Goal: Transaction & Acquisition: Purchase product/service

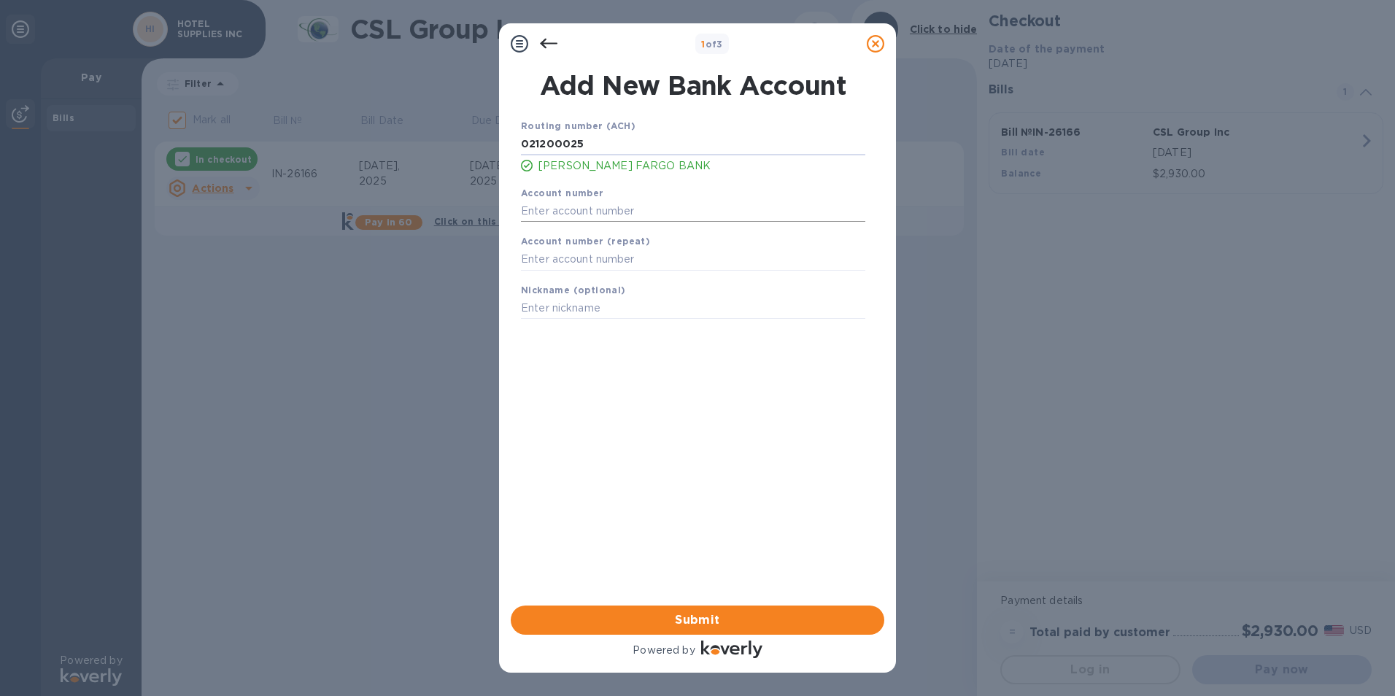
type input "021200025"
click at [644, 205] on input "text" at bounding box center [693, 211] width 344 height 22
type input "2000039135847"
click at [638, 260] on input "text" at bounding box center [693, 260] width 344 height 22
type input "2000039135847"
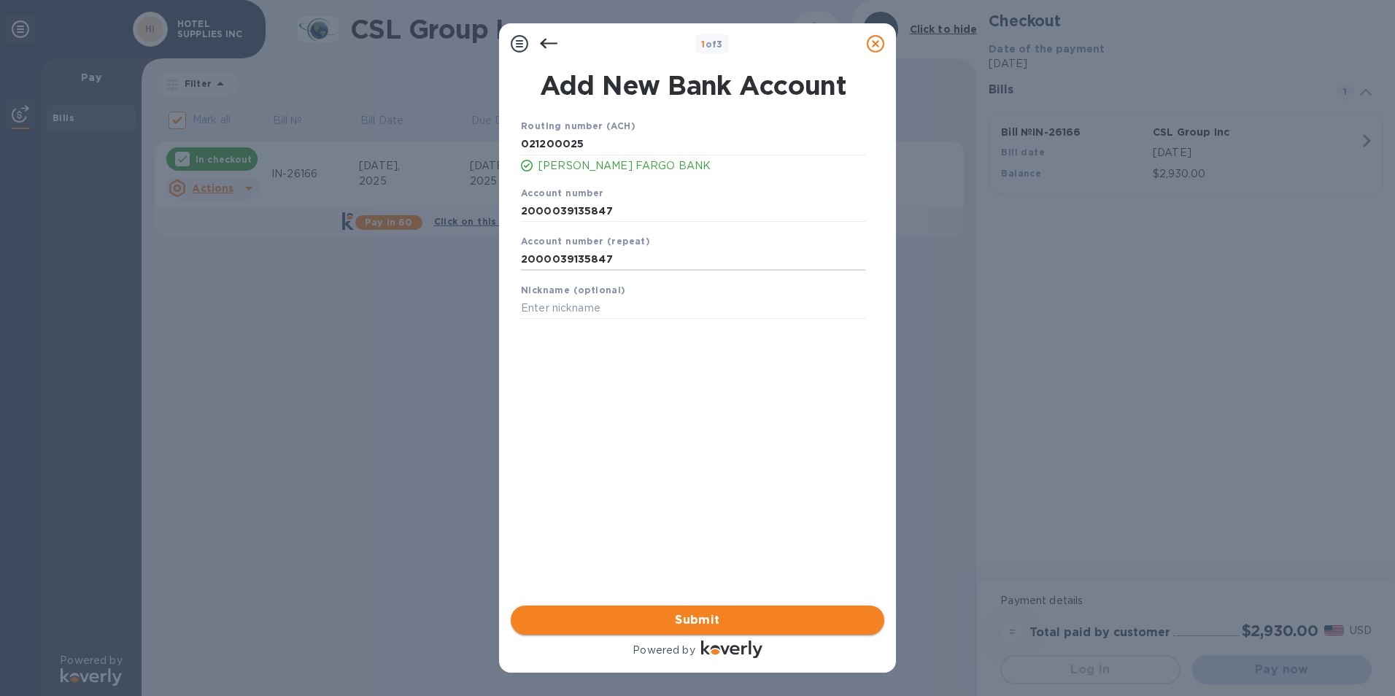
click at [633, 607] on button "Submit" at bounding box center [698, 620] width 374 height 29
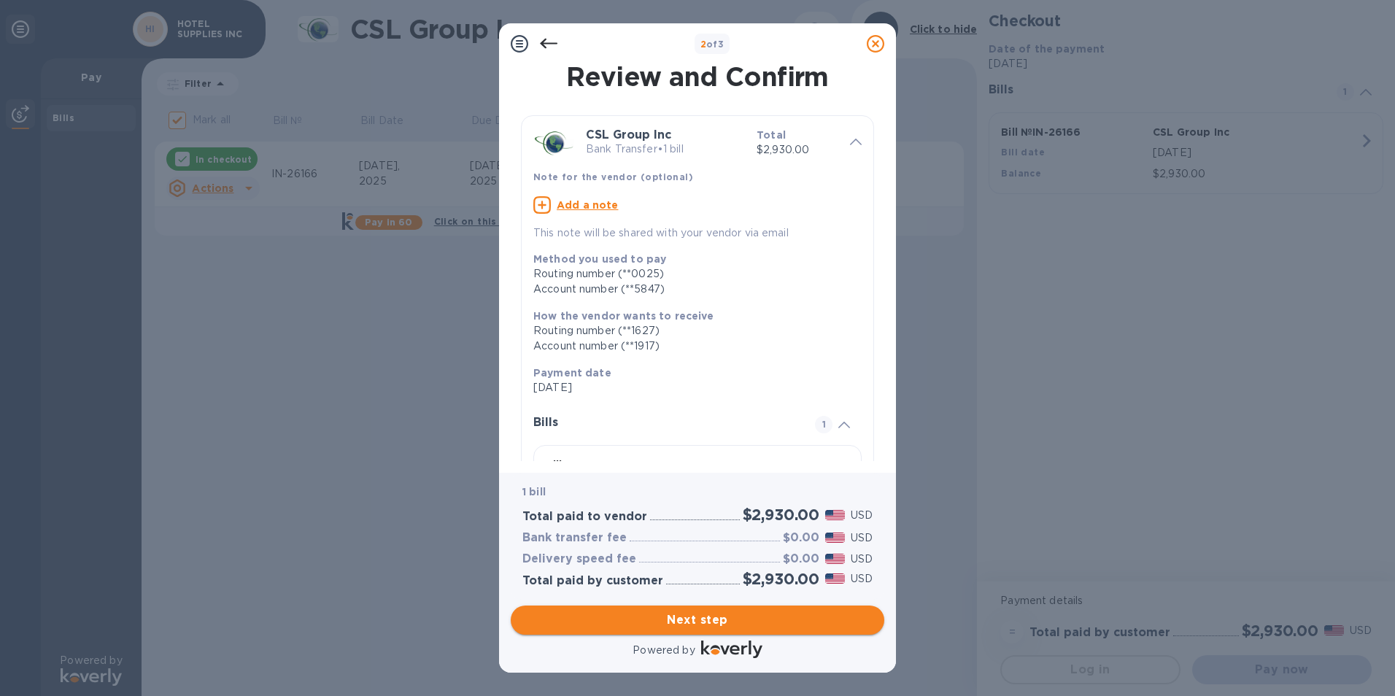
click at [633, 607] on button "Next step" at bounding box center [698, 620] width 374 height 29
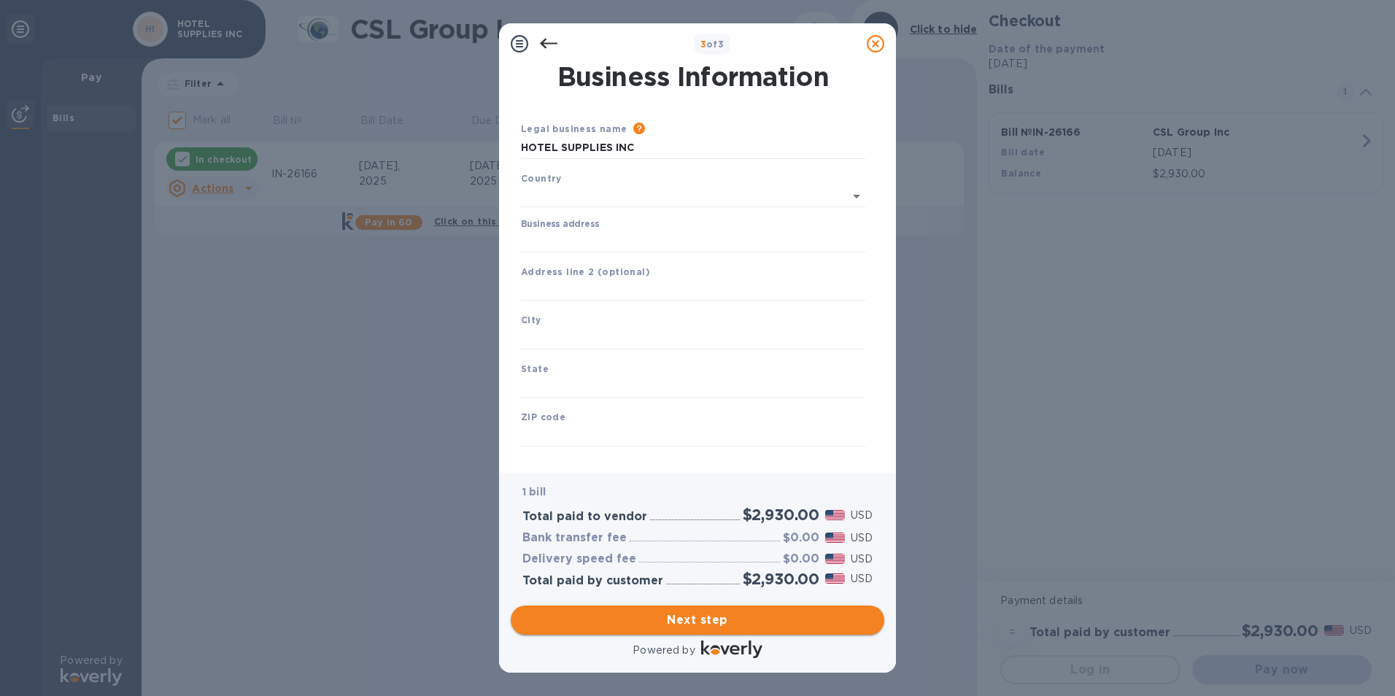
type input "[GEOGRAPHIC_DATA]"
click at [617, 241] on input "Business address" at bounding box center [693, 239] width 344 height 22
type input "[STREET_ADDRESS]"
type input "[GEOGRAPHIC_DATA]"
type input "PA"
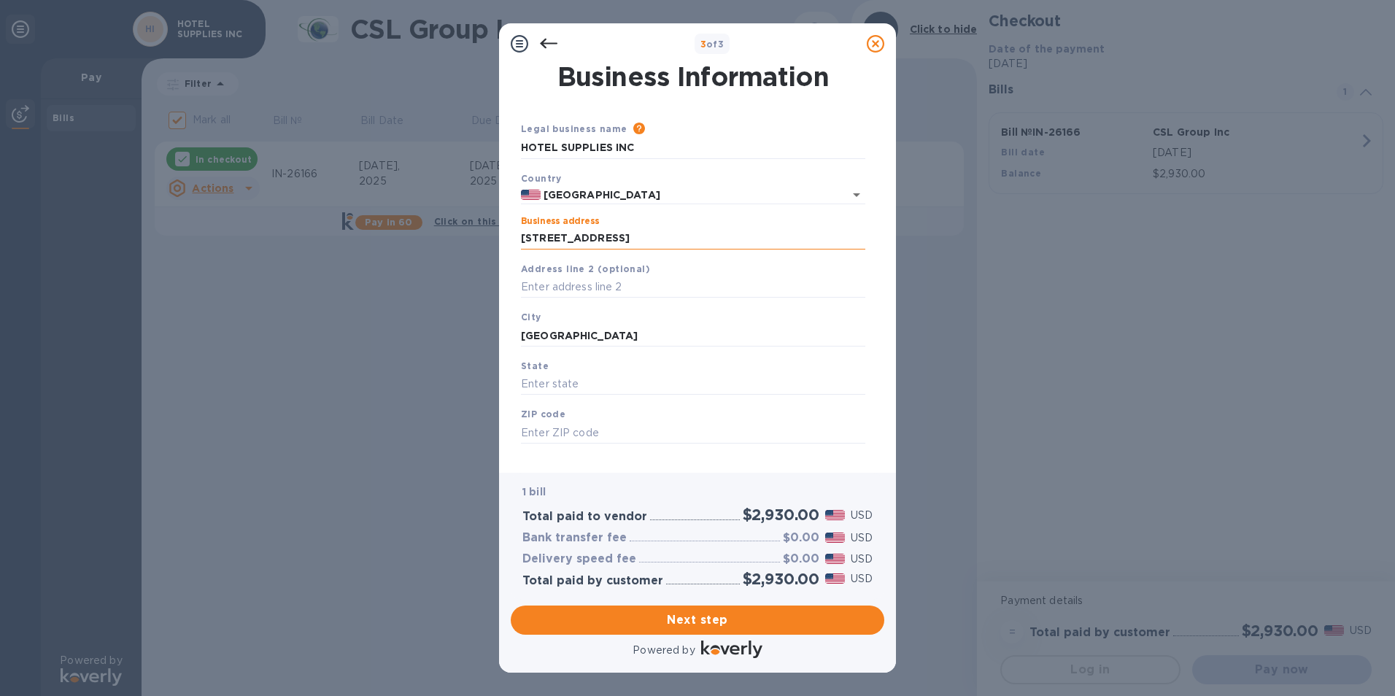
type input "19134"
click at [627, 331] on input "[GEOGRAPHIC_DATA]" at bounding box center [693, 336] width 344 height 22
type input "P"
type input "[GEOGRAPHIC_DATA]"
click at [656, 625] on span "Next step" at bounding box center [697, 620] width 350 height 18
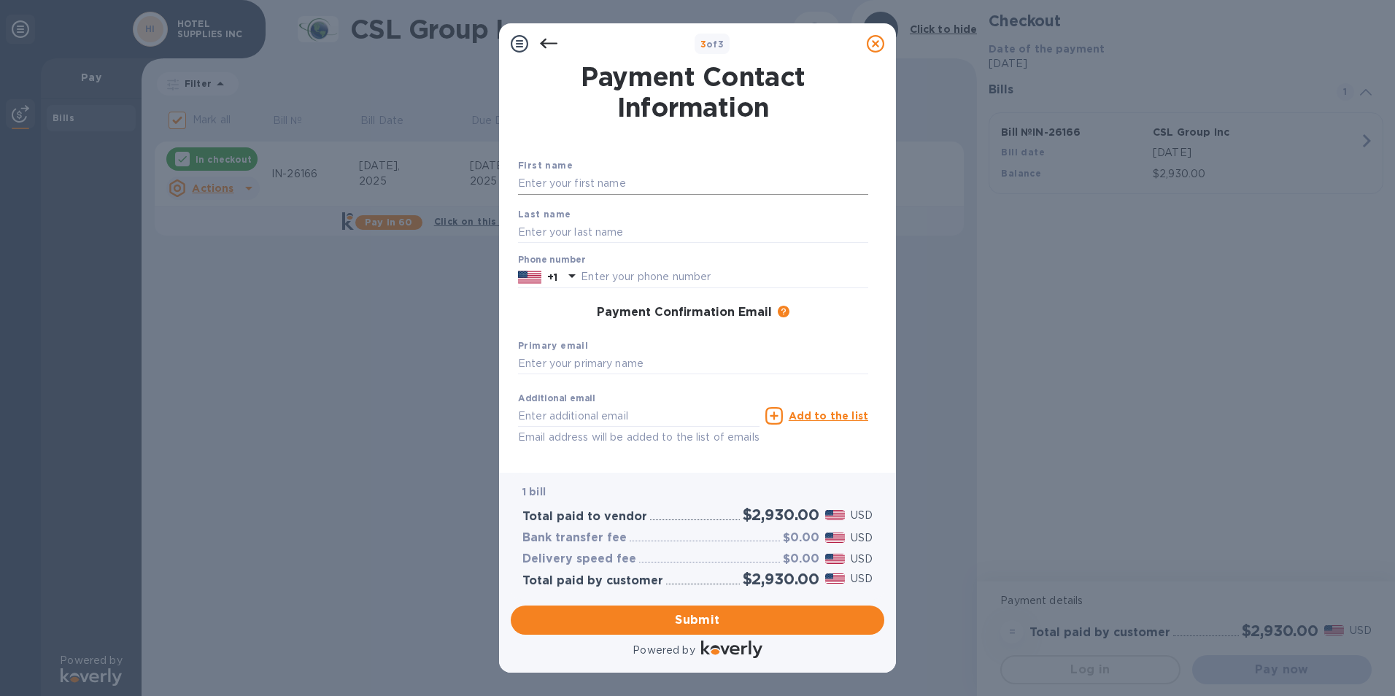
click at [536, 174] on input "text" at bounding box center [693, 184] width 350 height 22
type input "Rishi"
type input "Gor"
type input "6096856134"
type input "[EMAIL_ADDRESS][DOMAIN_NAME]"
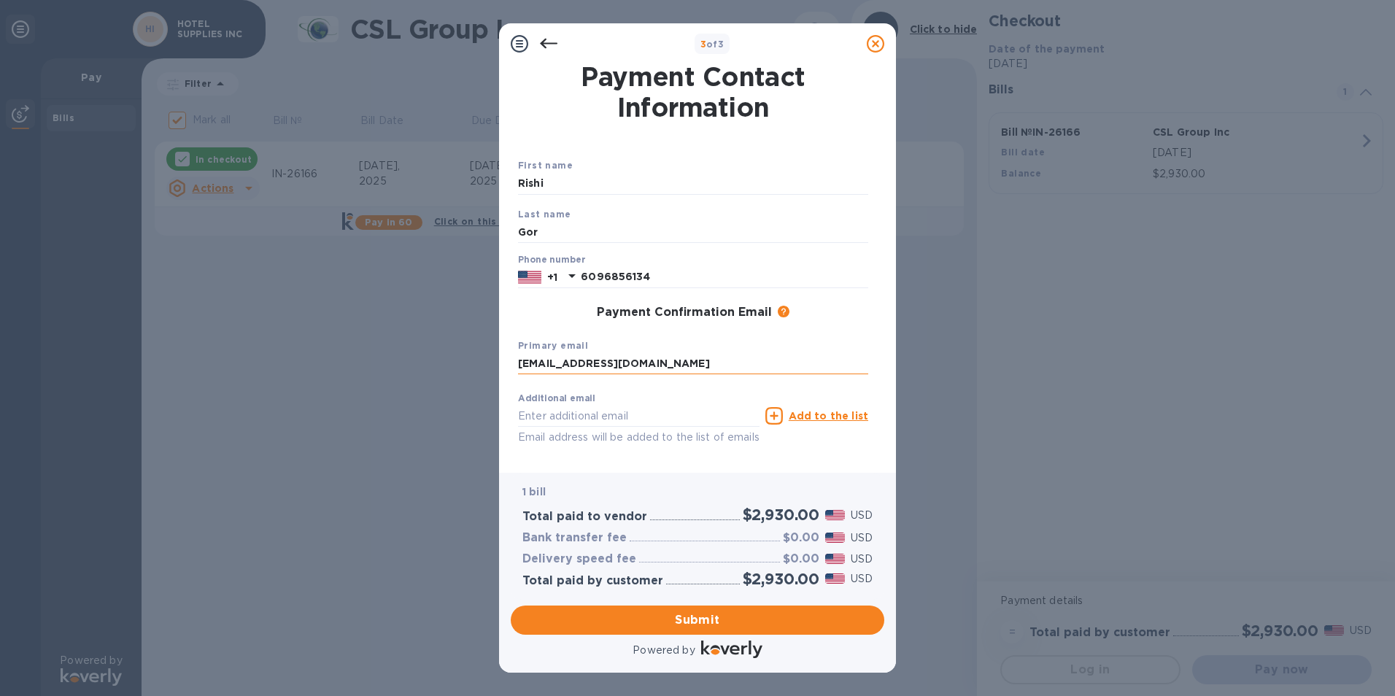
type input "[EMAIL_ADDRESS][DOMAIN_NAME]"
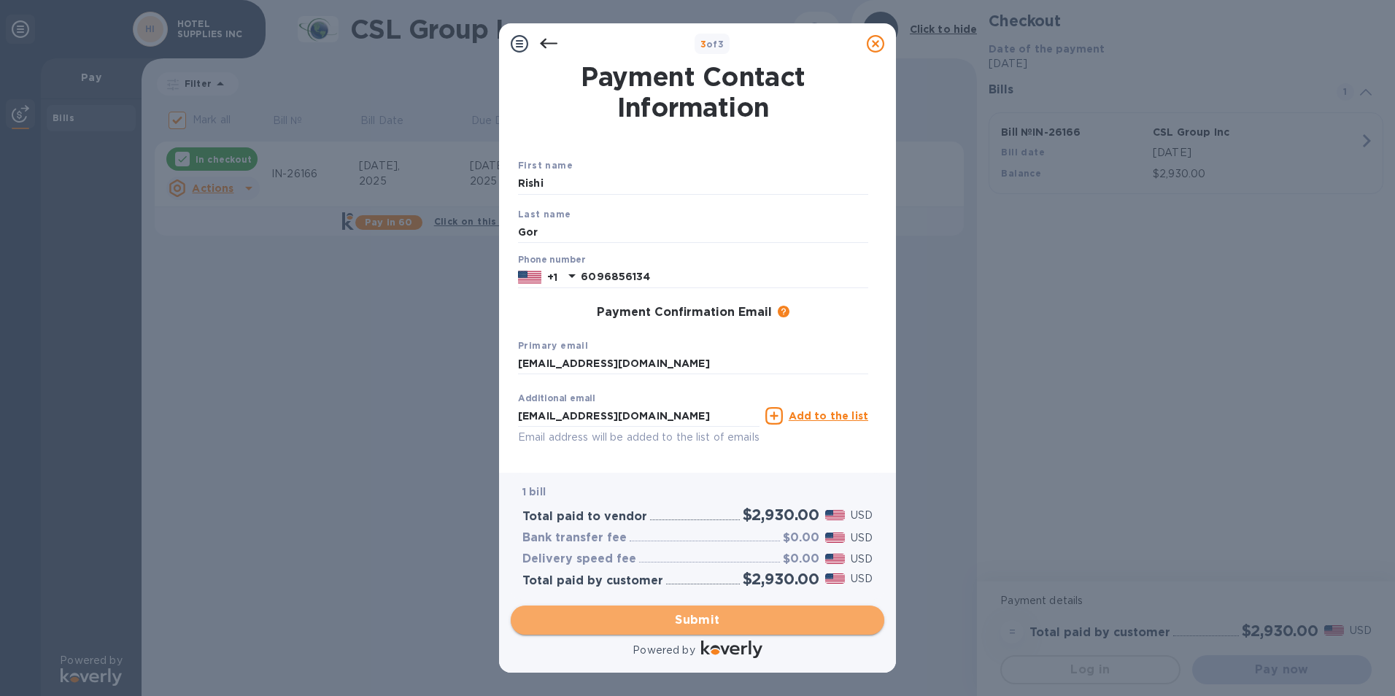
click at [752, 608] on button "Submit" at bounding box center [698, 620] width 374 height 29
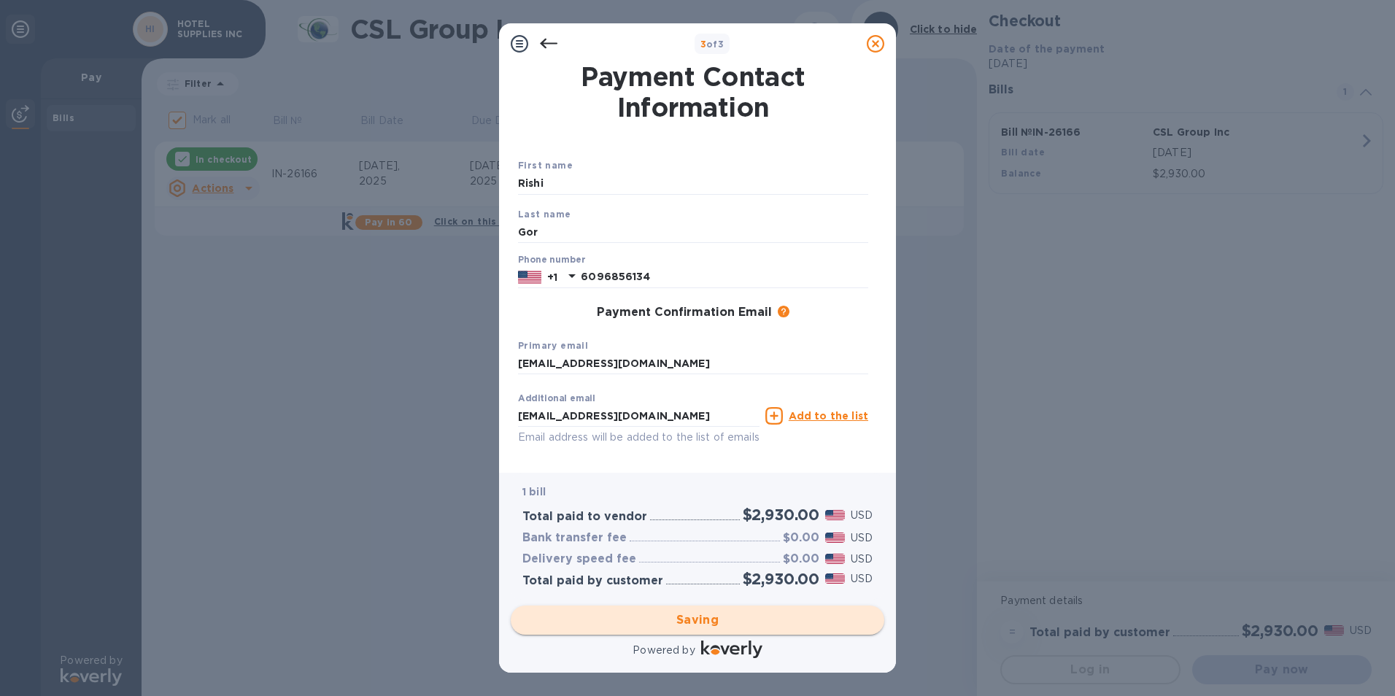
checkbox input "false"
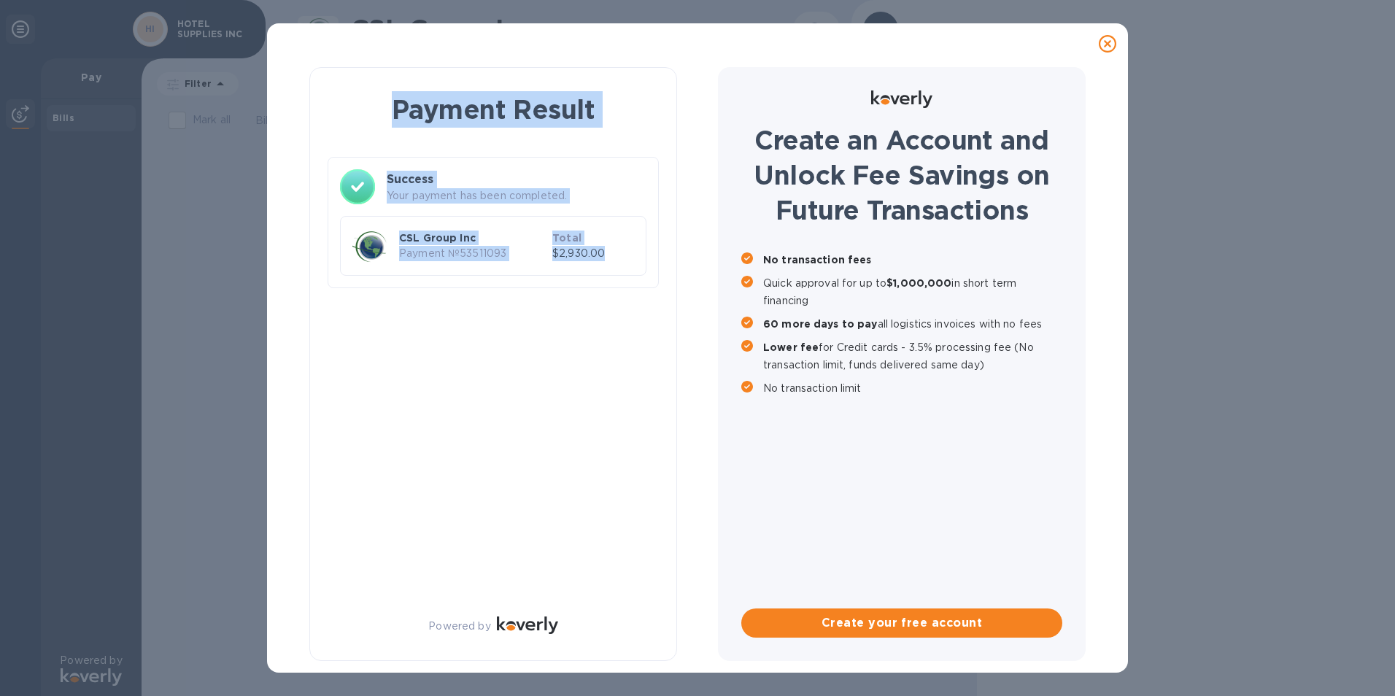
drag, startPoint x: 356, startPoint y: 113, endPoint x: 644, endPoint y: 293, distance: 338.9
click at [644, 293] on div "Payment Result Success Your payment has been completed. CSL Group Inc Payment №…" at bounding box center [493, 192] width 331 height 215
drag, startPoint x: 644, startPoint y: 293, endPoint x: 574, endPoint y: 255, distance: 79.7
copy div "Payment Result Success Your payment has been completed. CSL Group Inc Payment №…"
